Goal: Task Accomplishment & Management: Manage account settings

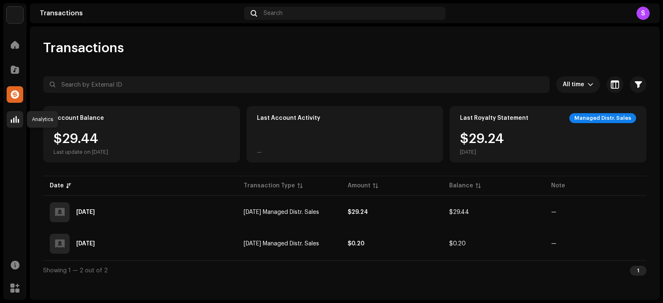
click at [14, 120] on span at bounding box center [15, 119] width 8 height 7
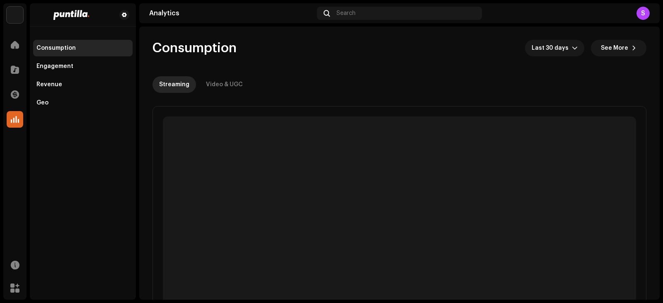
click at [641, 18] on div "S" at bounding box center [642, 13] width 13 height 13
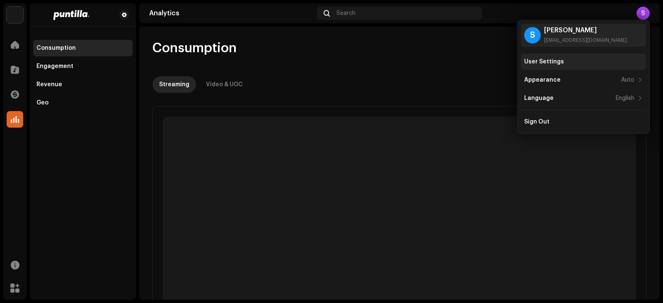
click at [547, 56] on div "User Settings" at bounding box center [583, 61] width 125 height 17
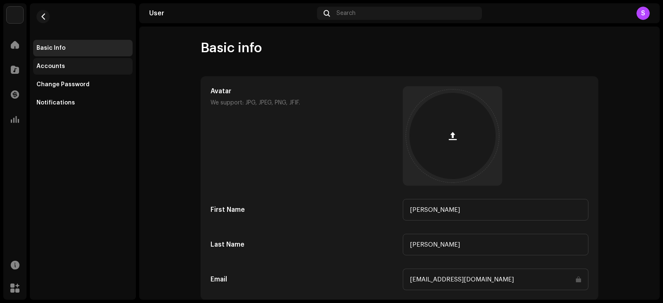
click at [78, 68] on div "Accounts" at bounding box center [82, 66] width 93 height 7
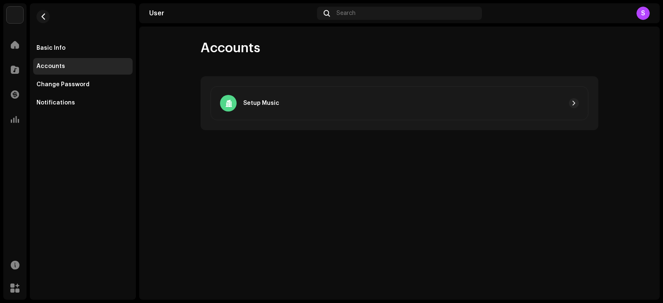
click at [352, 117] on div "Setup Music" at bounding box center [399, 103] width 378 height 34
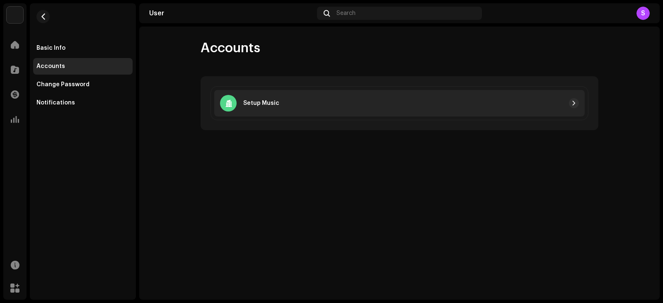
click at [352, 108] on div "Setup Music" at bounding box center [399, 103] width 370 height 27
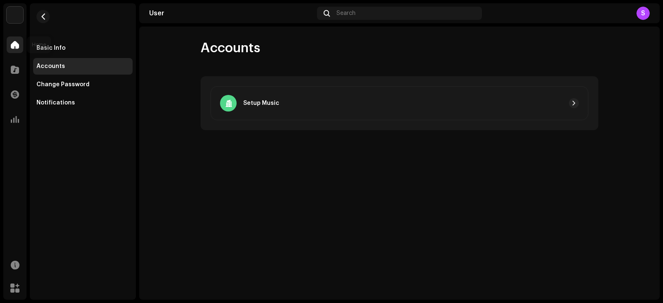
click at [15, 42] on span at bounding box center [15, 44] width 8 height 7
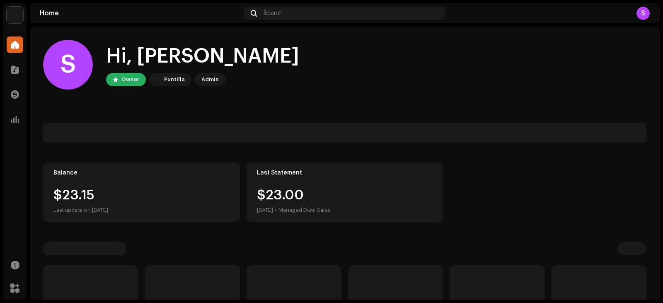
click at [17, 14] on img at bounding box center [15, 15] width 17 height 17
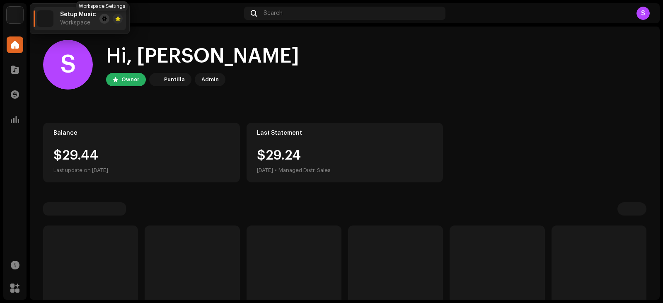
click at [102, 18] on span at bounding box center [104, 18] width 5 height 7
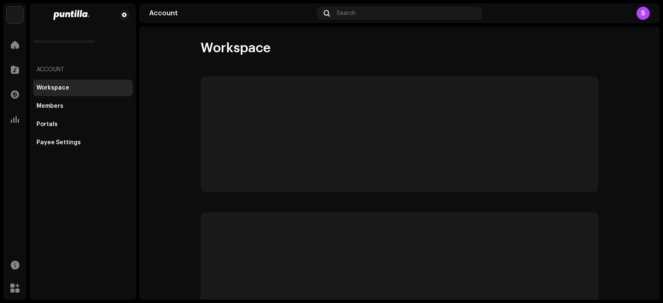
click at [18, 17] on img at bounding box center [15, 15] width 17 height 17
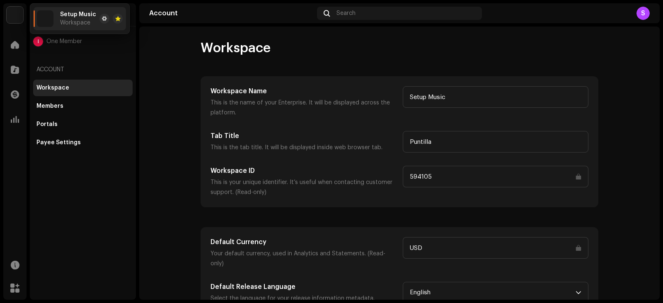
click at [69, 200] on div "I One Member Account Workspace Members Portals Payee Settings" at bounding box center [83, 151] width 106 height 296
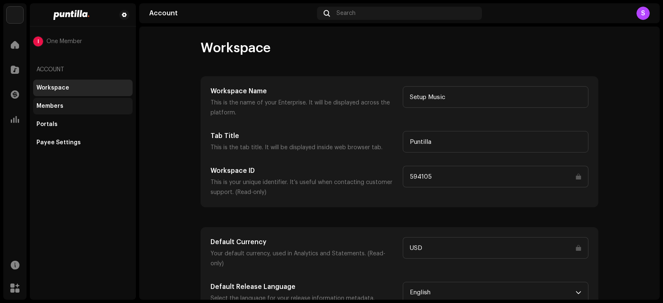
click at [77, 104] on div "Members" at bounding box center [82, 106] width 93 height 7
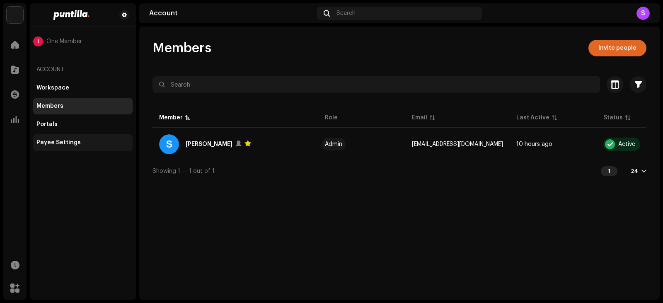
click at [73, 142] on div "Payee Settings" at bounding box center [58, 142] width 44 height 7
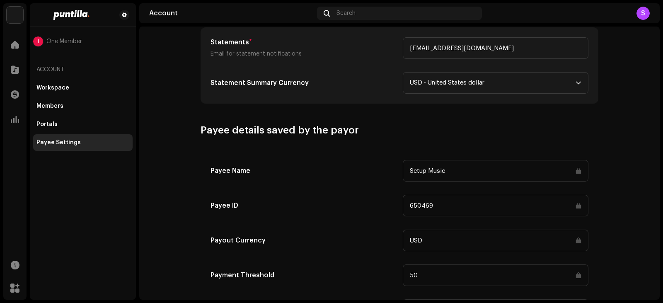
scroll to position [384, 0]
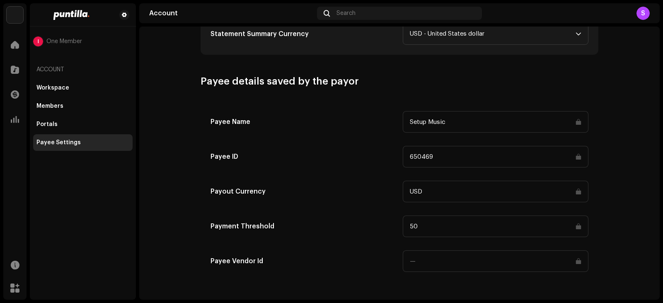
click at [563, 226] on input "50" at bounding box center [496, 226] width 186 height 22
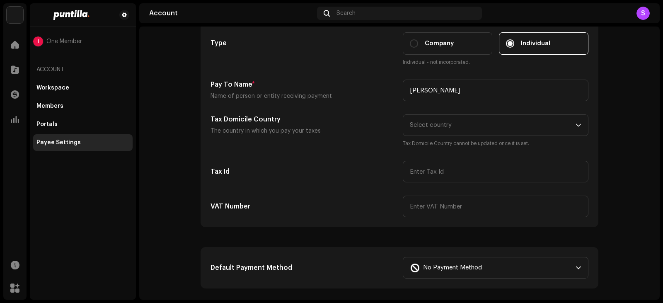
scroll to position [0, 0]
